Goal: Task Accomplishment & Management: Complete application form

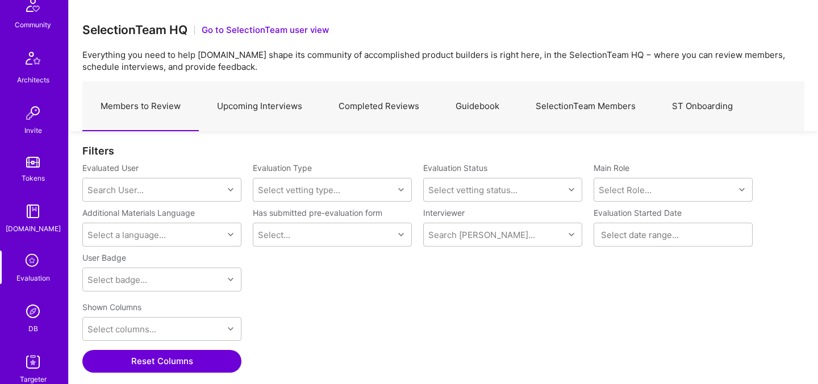
scroll to position [341, 0]
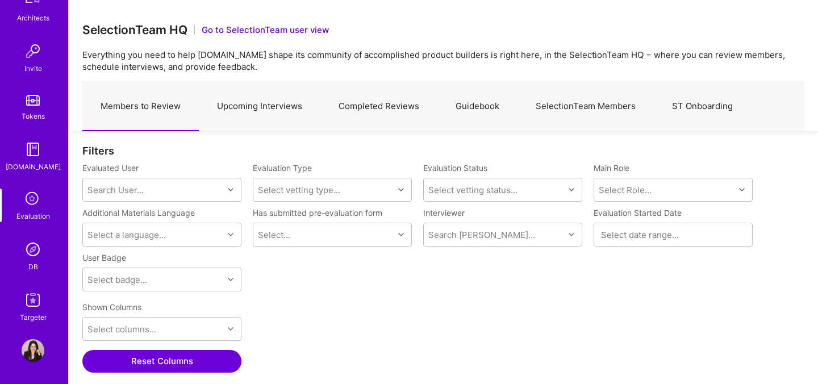
click at [35, 247] on img at bounding box center [33, 249] width 23 height 23
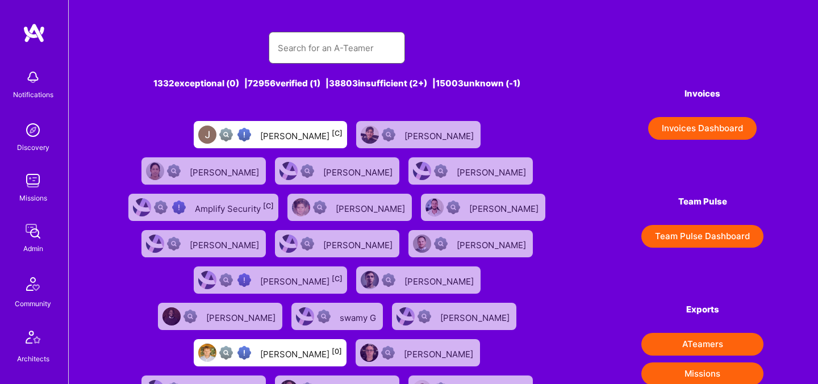
click at [312, 57] on input "text" at bounding box center [337, 47] width 118 height 29
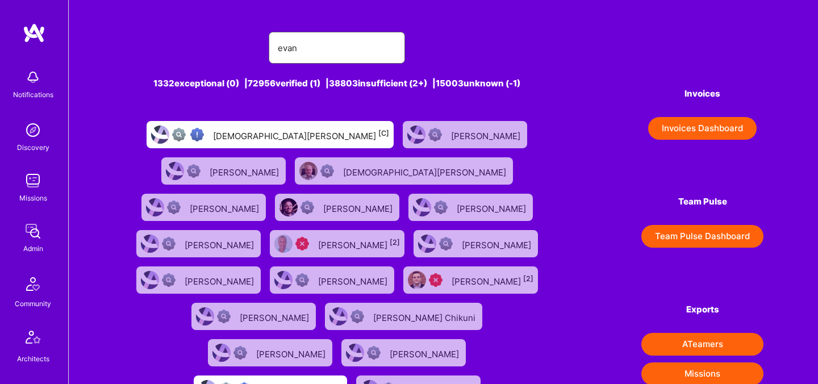
type input "[PERSON_NAME]"
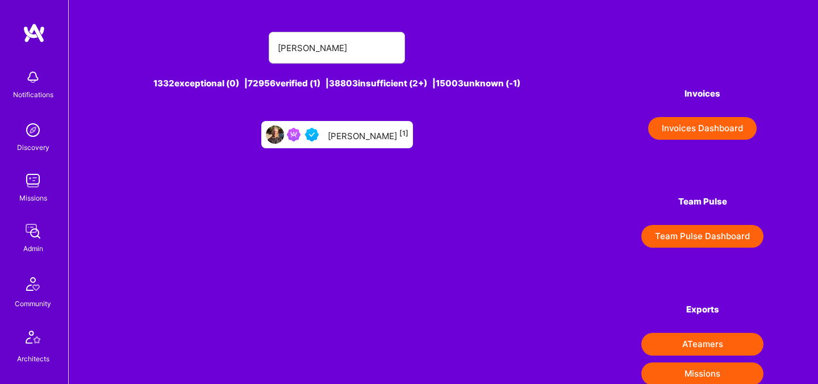
click at [339, 132] on div "[PERSON_NAME] [1]" at bounding box center [337, 134] width 152 height 27
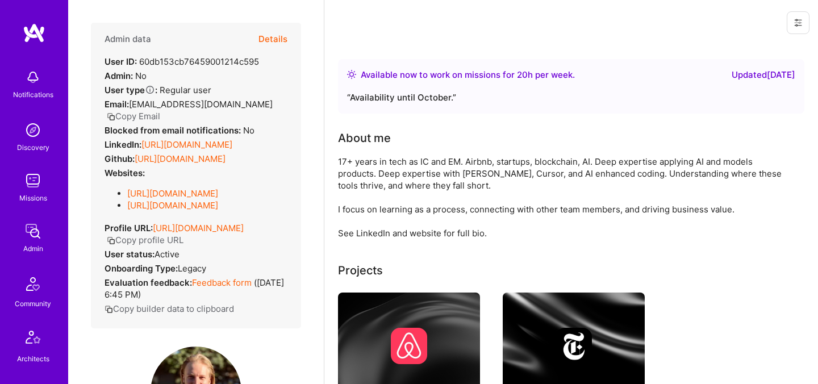
click at [281, 41] on button "Details" at bounding box center [272, 39] width 29 height 33
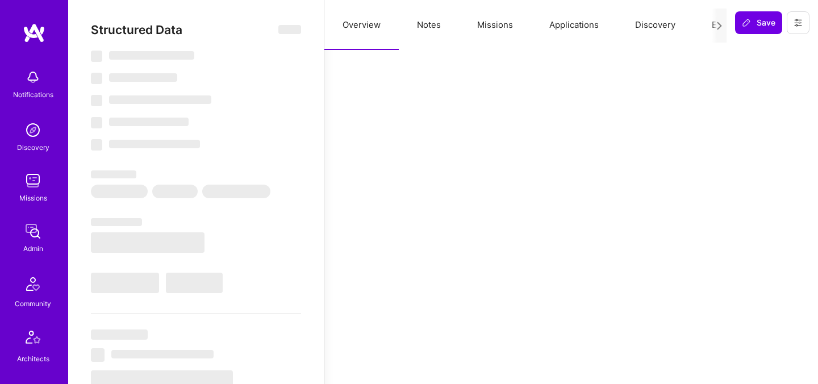
type textarea "x"
select select "Right Now"
select select "5"
select select "4"
select select "6"
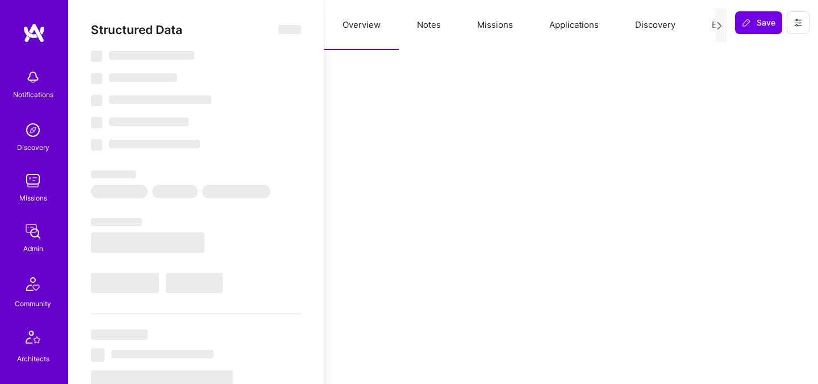
select select "7"
select select "US"
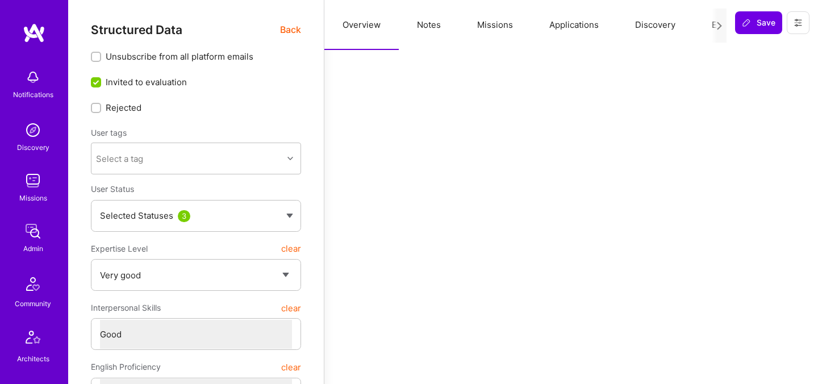
click at [709, 22] on button "Evaluation" at bounding box center [732, 25] width 78 height 50
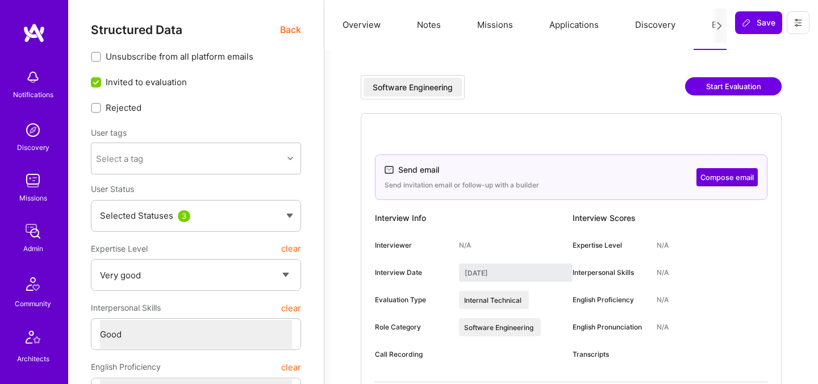
click at [288, 30] on span "Back" at bounding box center [290, 30] width 21 height 14
